Goal: Find specific page/section

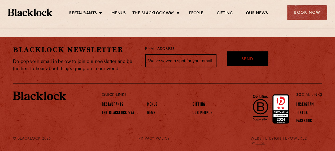
scroll to position [492, 0]
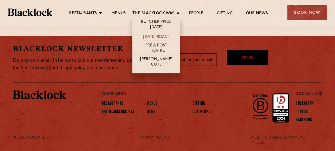
click at [155, 35] on link "[DATE] Roast" at bounding box center [156, 37] width 26 height 6
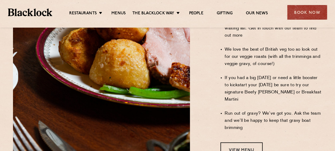
scroll to position [469, 0]
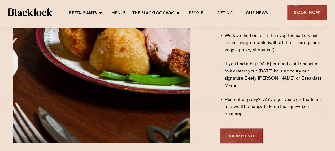
click at [237, 128] on link "View Menu" at bounding box center [241, 135] width 42 height 15
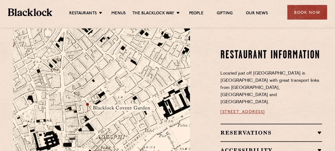
scroll to position [274, 0]
